Goal: Information Seeking & Learning: Learn about a topic

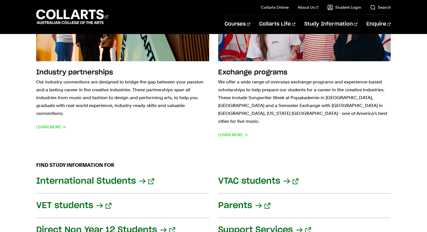
scroll to position [664, 0]
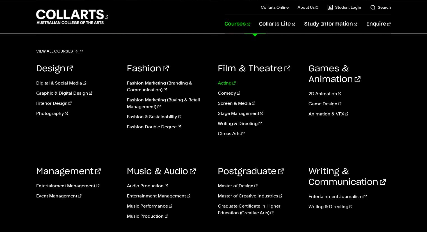
click at [223, 83] on link "Acting" at bounding box center [259, 83] width 82 height 7
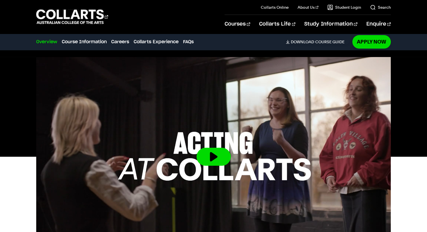
scroll to position [139, 0]
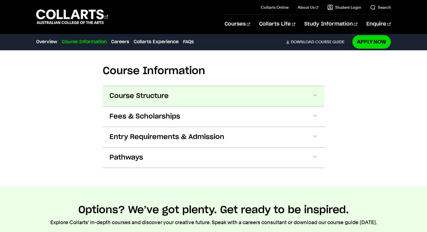
click at [264, 101] on button "Course Structure" at bounding box center [214, 96] width 222 height 20
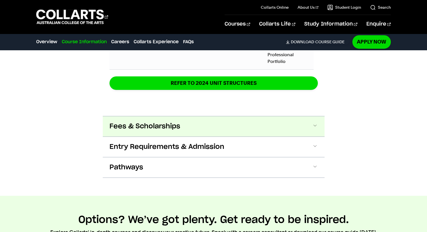
click at [267, 125] on button "Fees & Scholarships" at bounding box center [214, 126] width 222 height 20
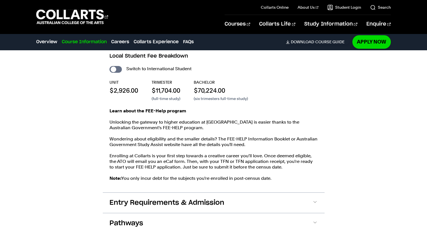
scroll to position [998, 0]
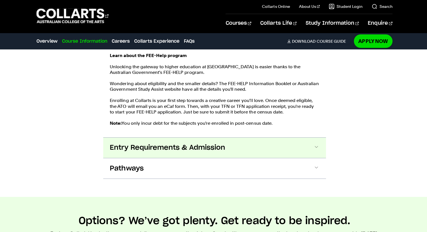
click at [312, 147] on span at bounding box center [315, 147] width 6 height 7
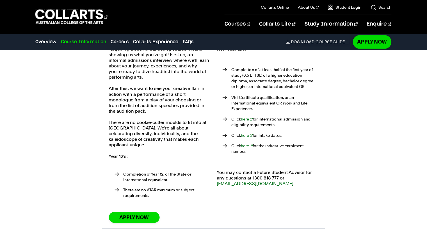
scroll to position [1170, 0]
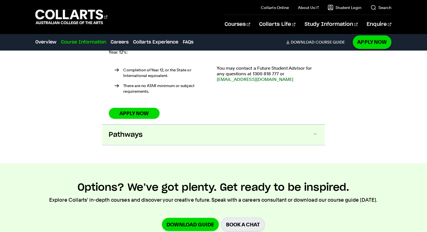
click at [305, 135] on button "Pathways" at bounding box center [214, 134] width 222 height 20
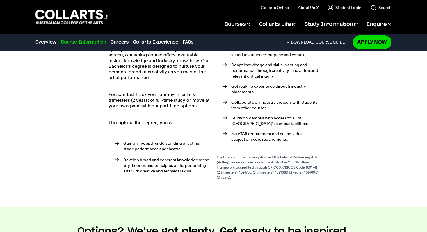
scroll to position [1406, 0]
